Goal: Navigation & Orientation: Find specific page/section

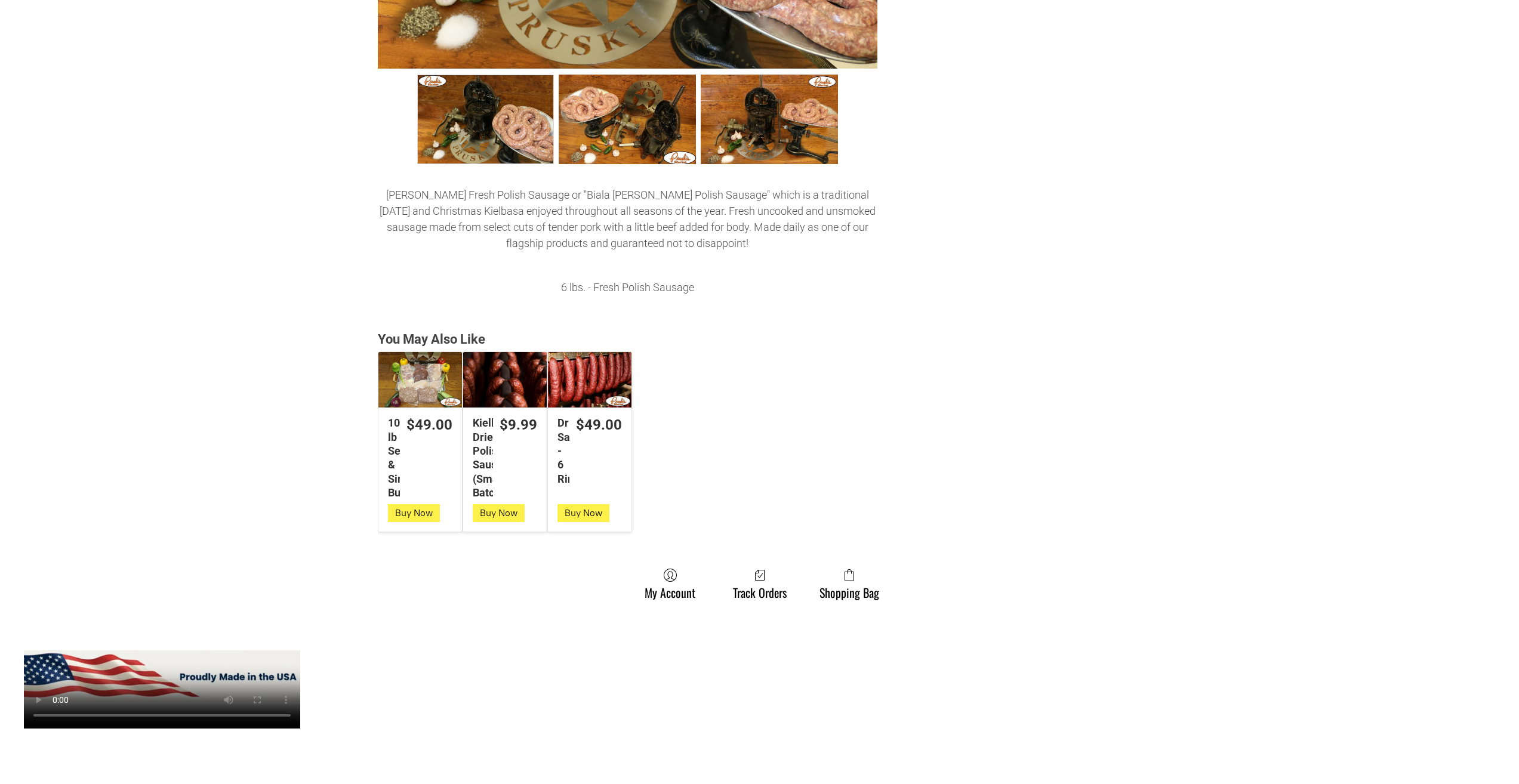
scroll to position [656, 0]
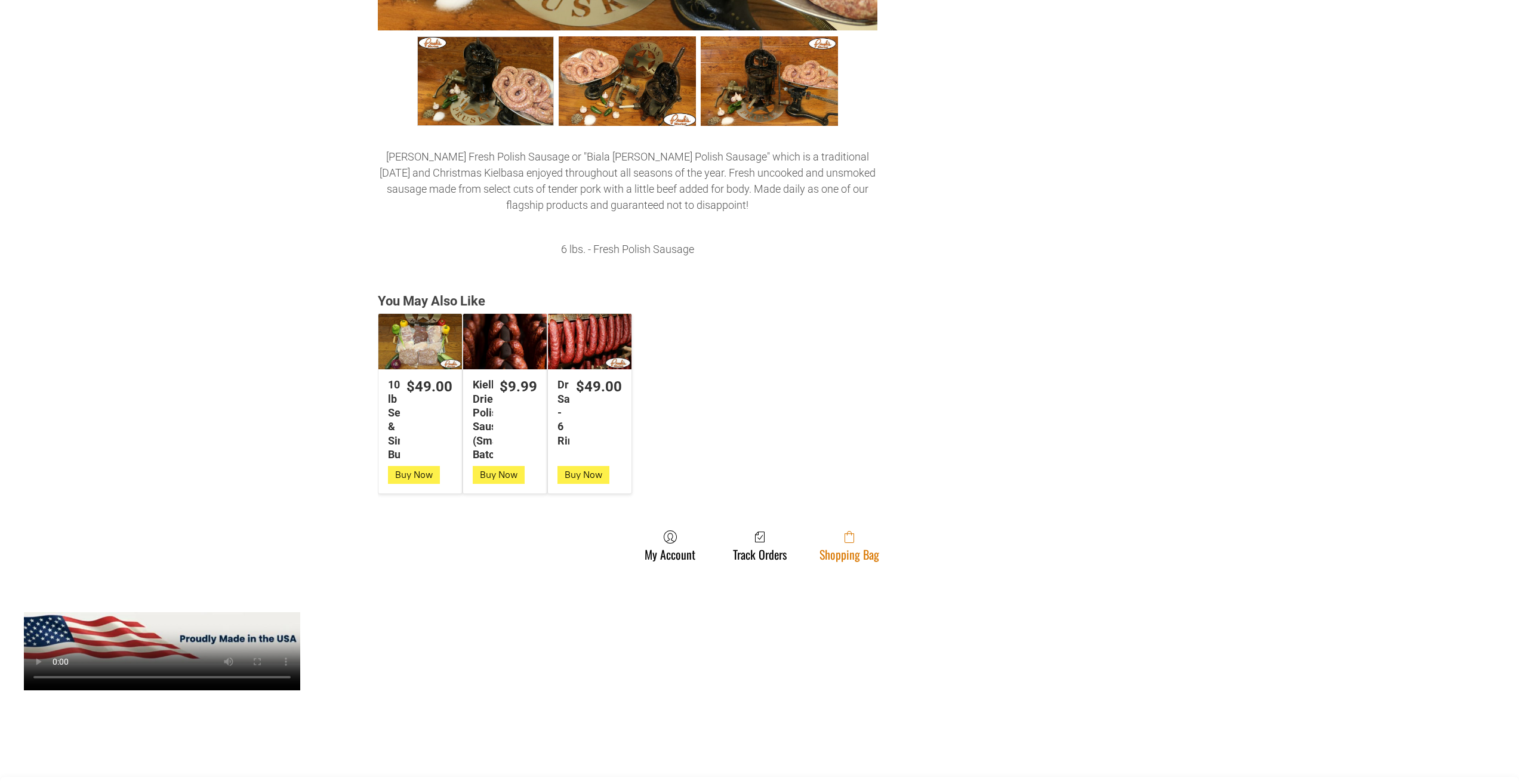
click at [835, 553] on link "Shopping Bag" at bounding box center [849, 546] width 72 height 32
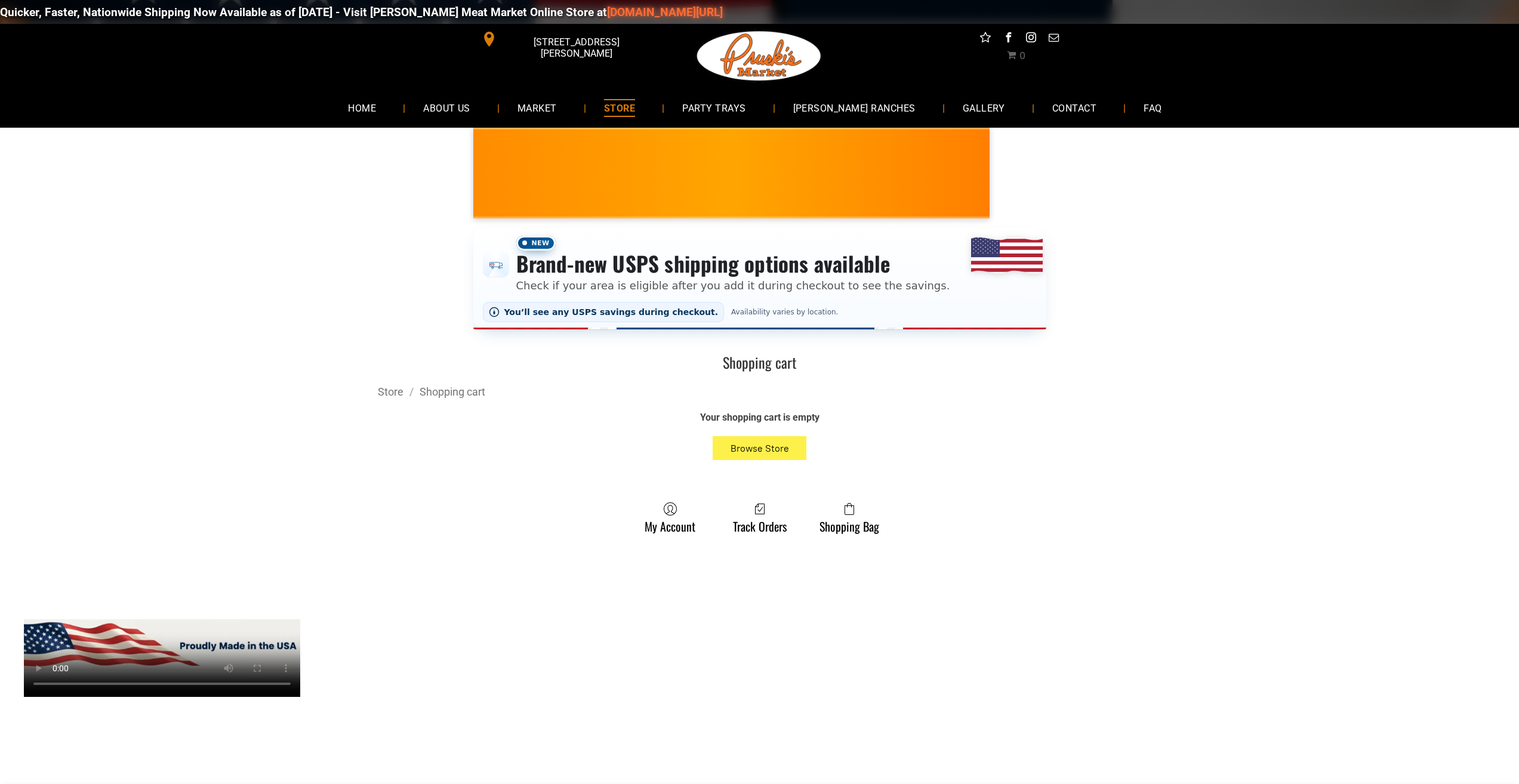
click at [586, 120] on li "MARKET" at bounding box center [543, 107] width 87 height 32
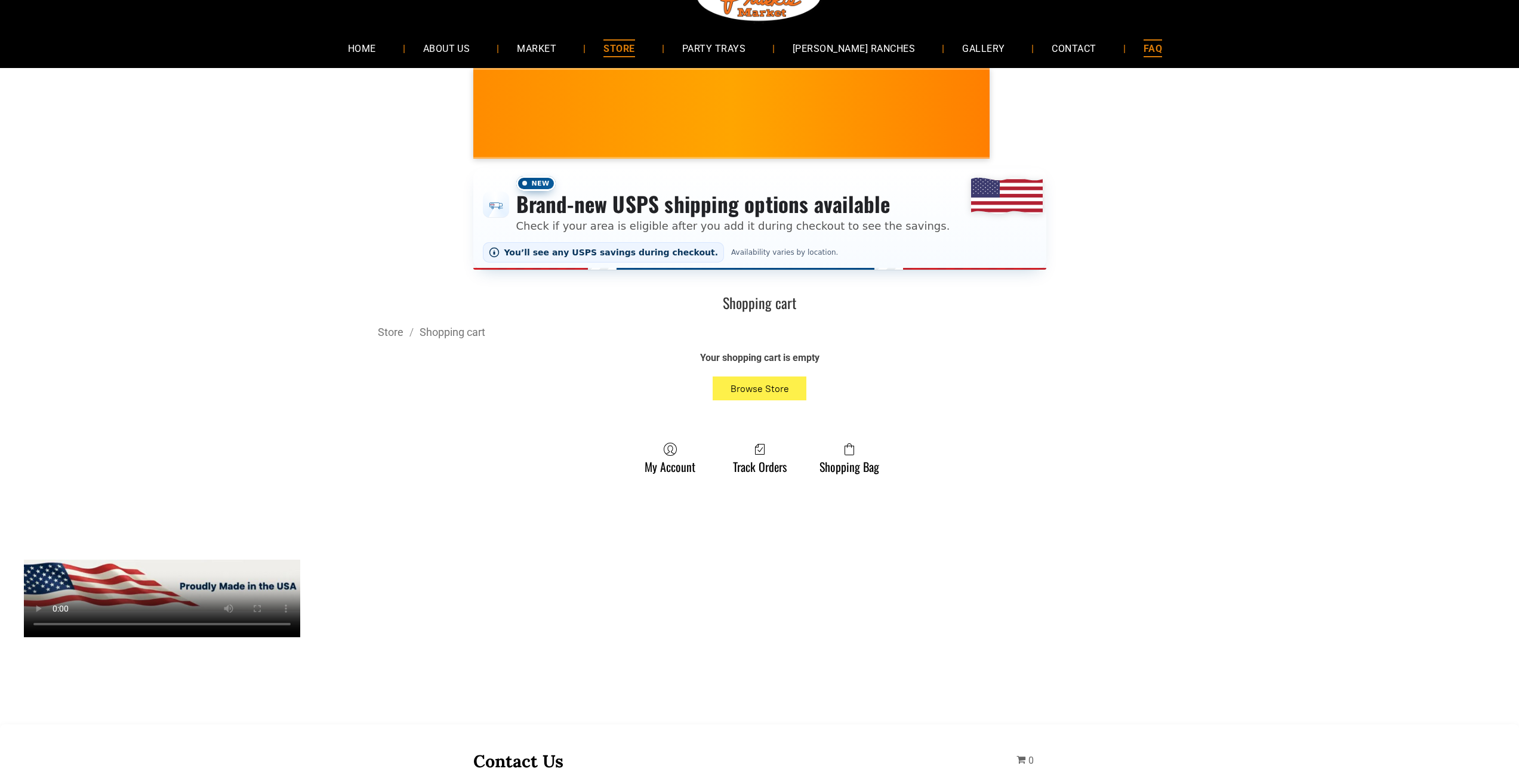
click at [1126, 53] on link "FAQ" at bounding box center [1153, 48] width 54 height 32
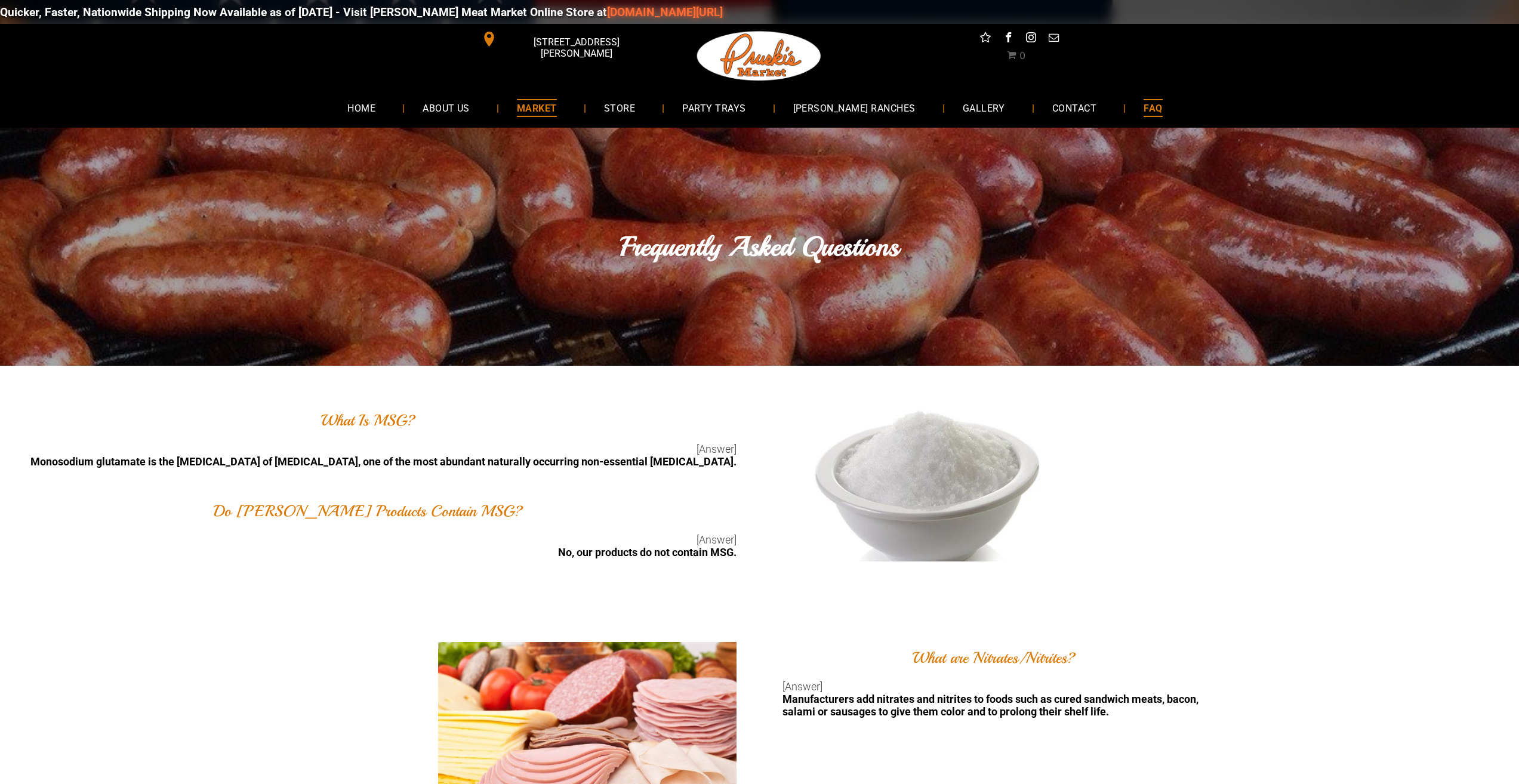
click at [525, 104] on link "MARKET" at bounding box center [537, 107] width 76 height 32
